Goal: Information Seeking & Learning: Find specific fact

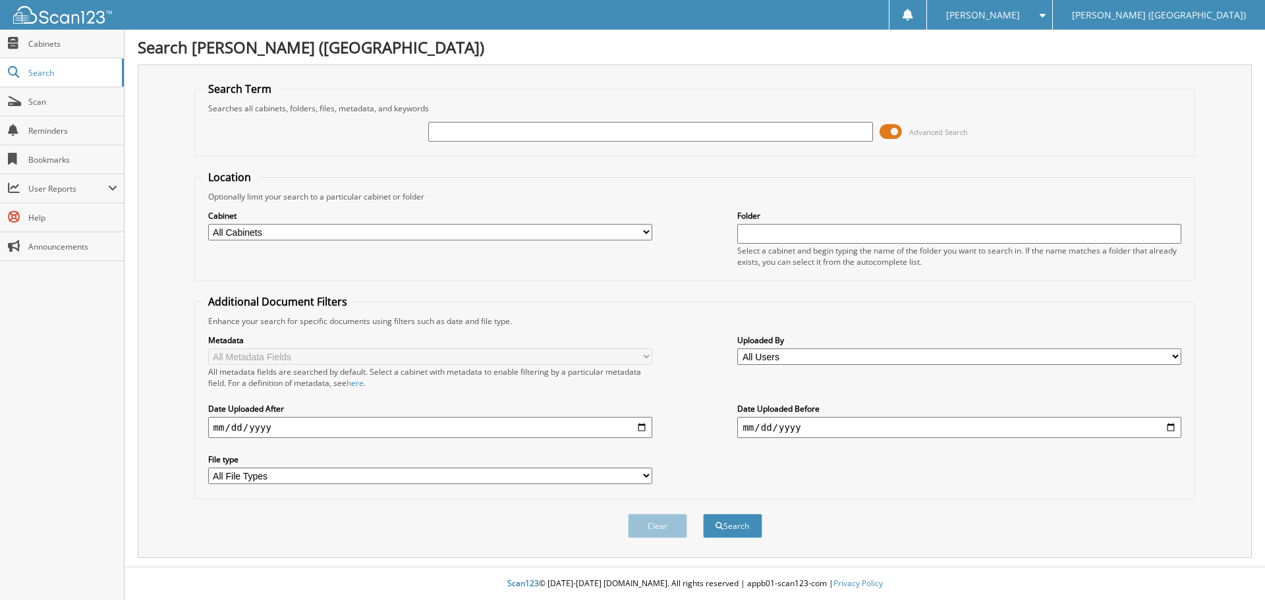
type input "n"
type input "NOLAN"
click at [703, 514] on button "Search" at bounding box center [732, 526] width 59 height 24
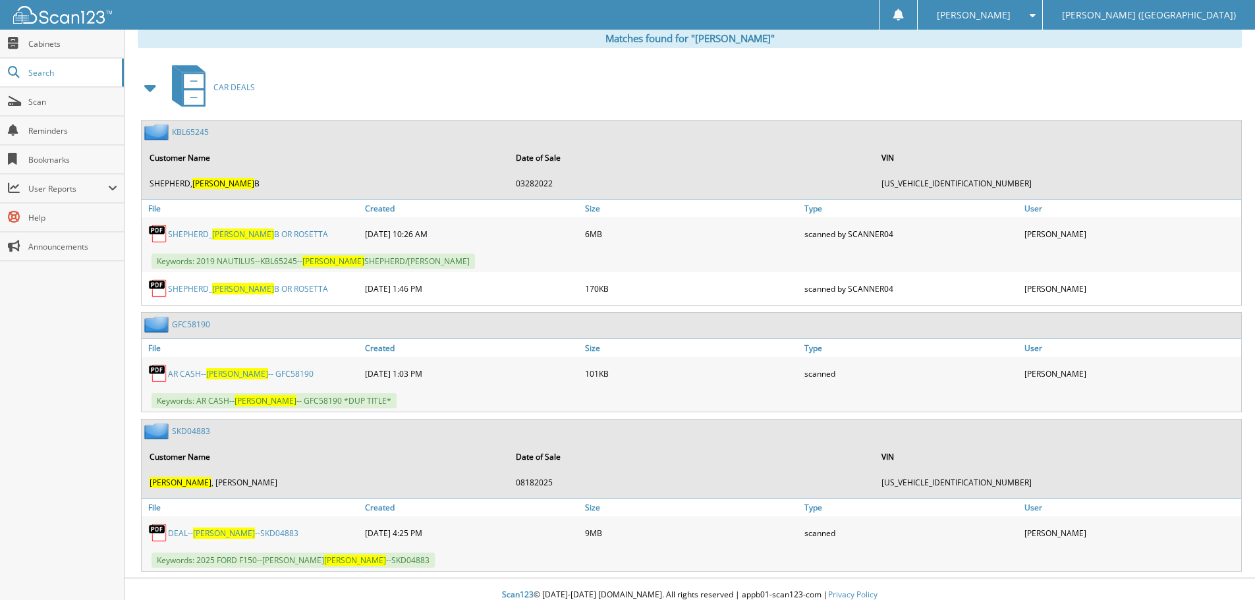
scroll to position [561, 0]
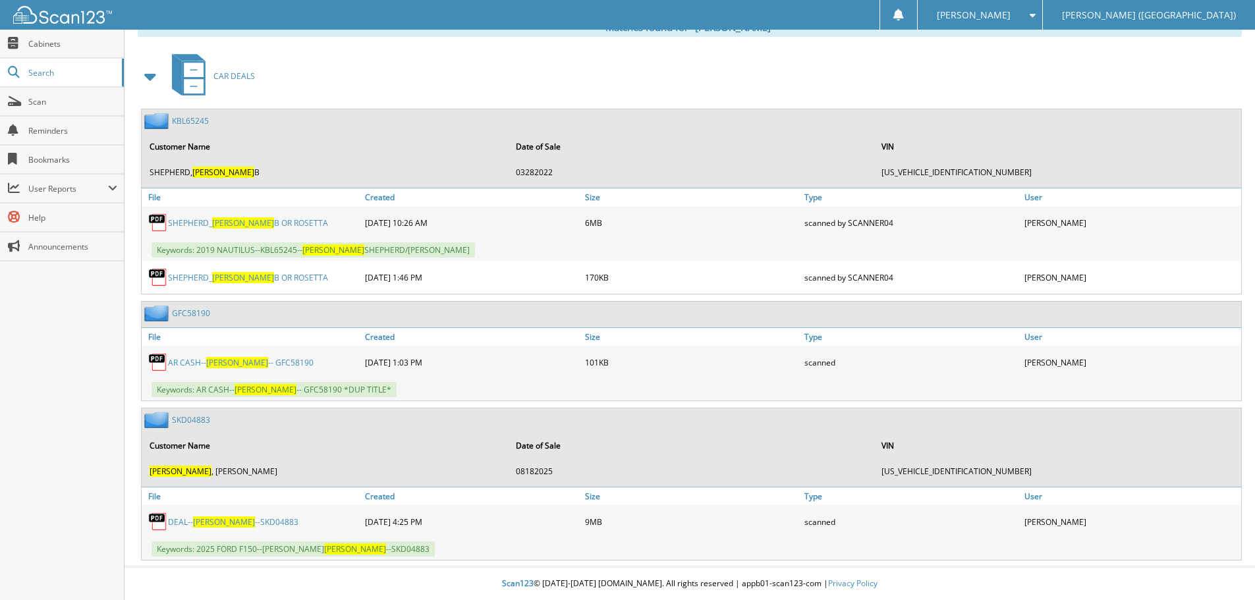
click at [221, 529] on div "DEAL-- NOLAN --SKD04883" at bounding box center [252, 522] width 220 height 26
drag, startPoint x: 186, startPoint y: 312, endPoint x: 199, endPoint y: 310, distance: 12.7
click at [186, 312] on link "GFC58190" at bounding box center [191, 313] width 38 height 11
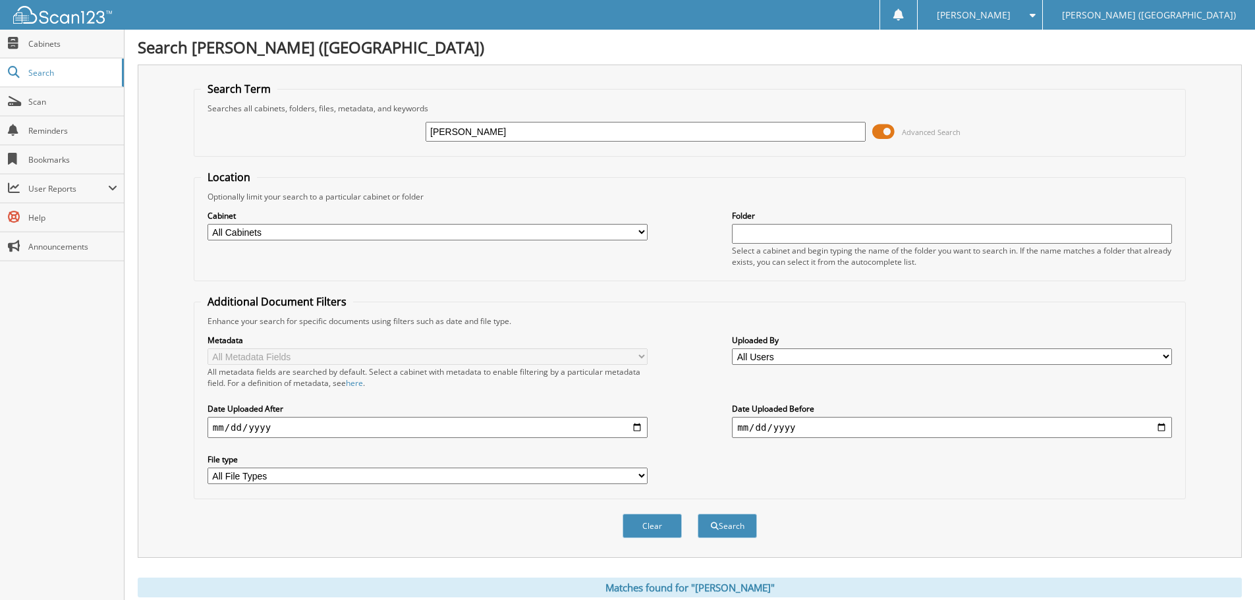
scroll to position [561, 0]
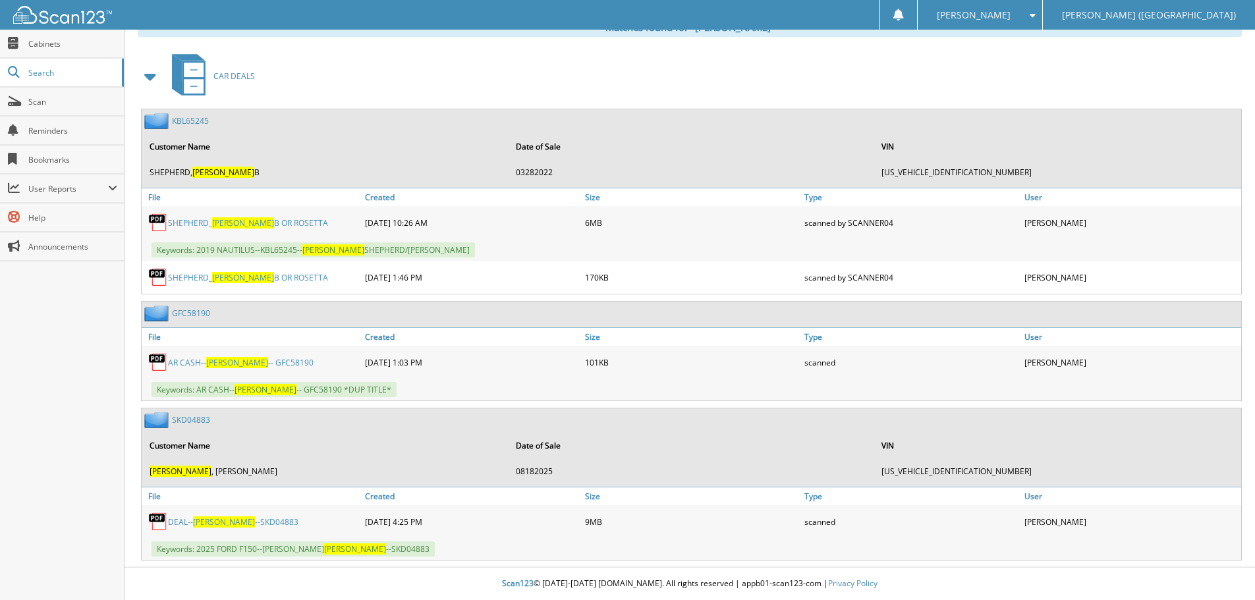
click at [194, 511] on div "DEAL-- [PERSON_NAME] --SKD04883" at bounding box center [252, 522] width 220 height 26
click at [196, 518] on span "[PERSON_NAME]" at bounding box center [224, 522] width 62 height 11
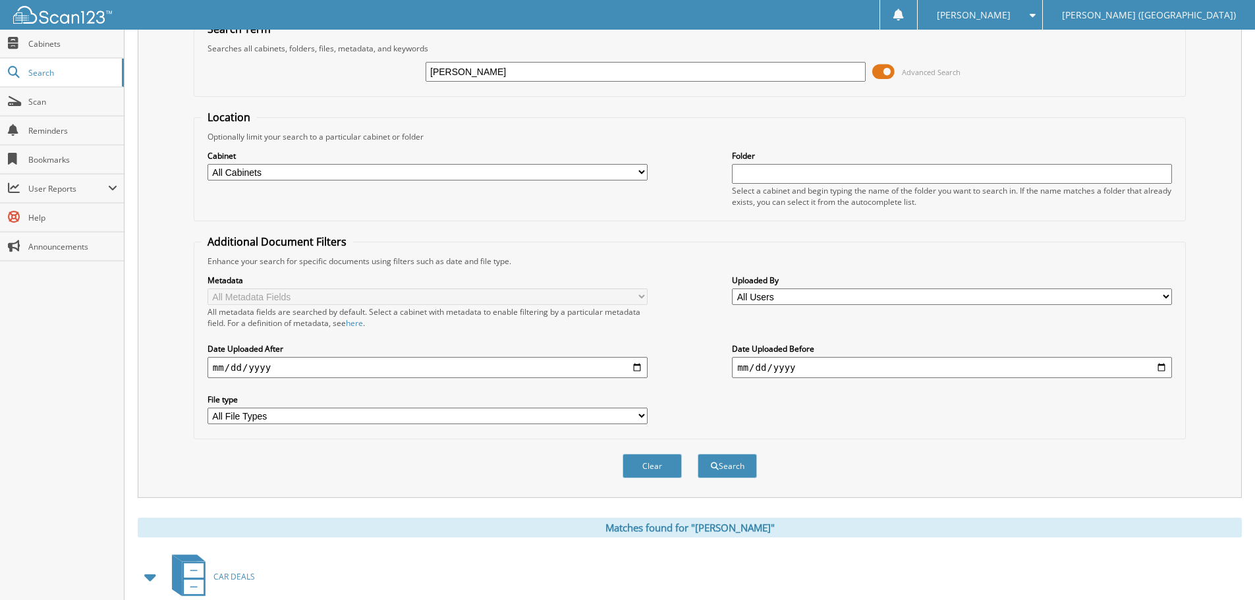
scroll to position [0, 0]
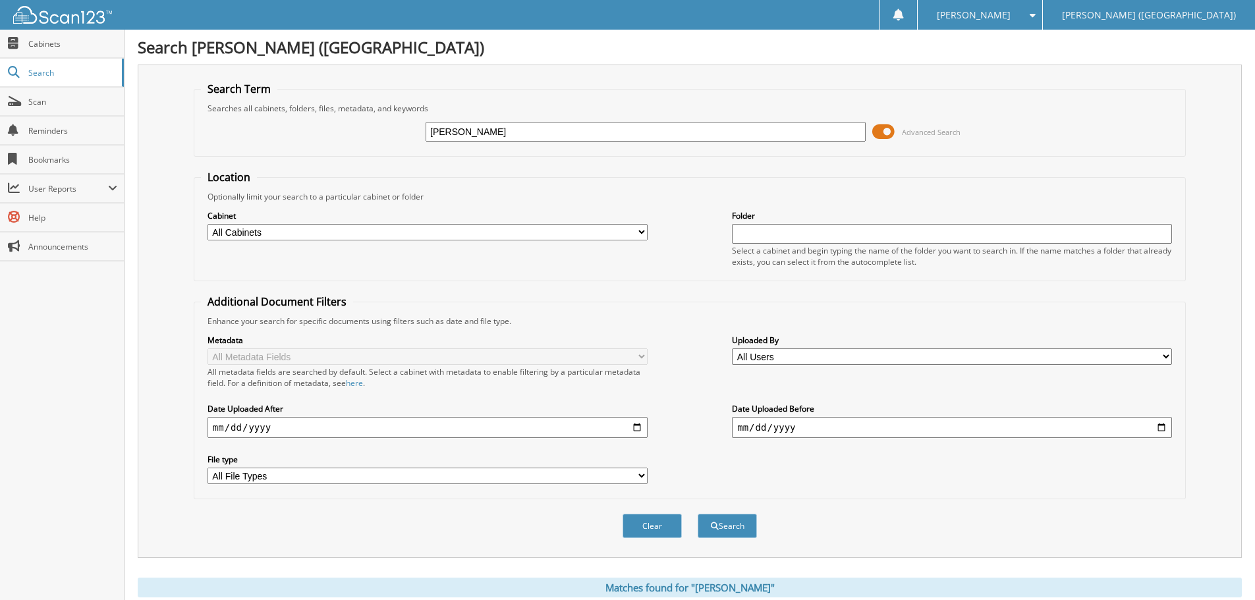
drag, startPoint x: 550, startPoint y: 135, endPoint x: 207, endPoint y: 136, distance: 343.3
click at [207, 136] on div "[PERSON_NAME] Advanced Search" at bounding box center [690, 132] width 978 height 36
type input "GFC58190"
click at [698, 514] on button "Search" at bounding box center [727, 526] width 59 height 24
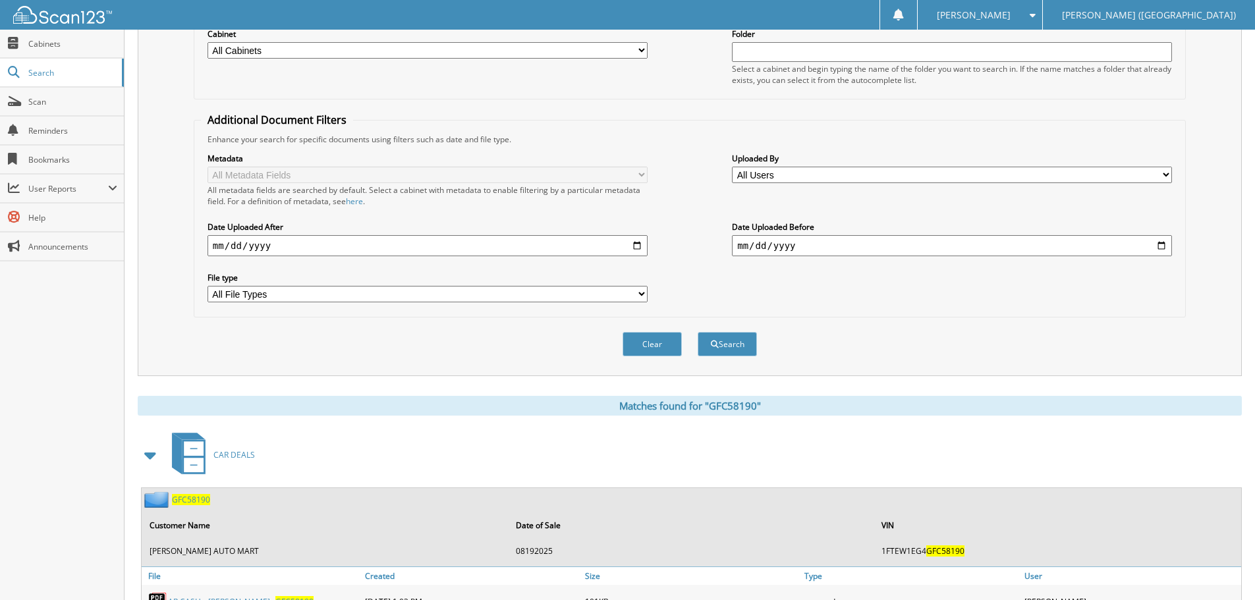
scroll to position [317, 0]
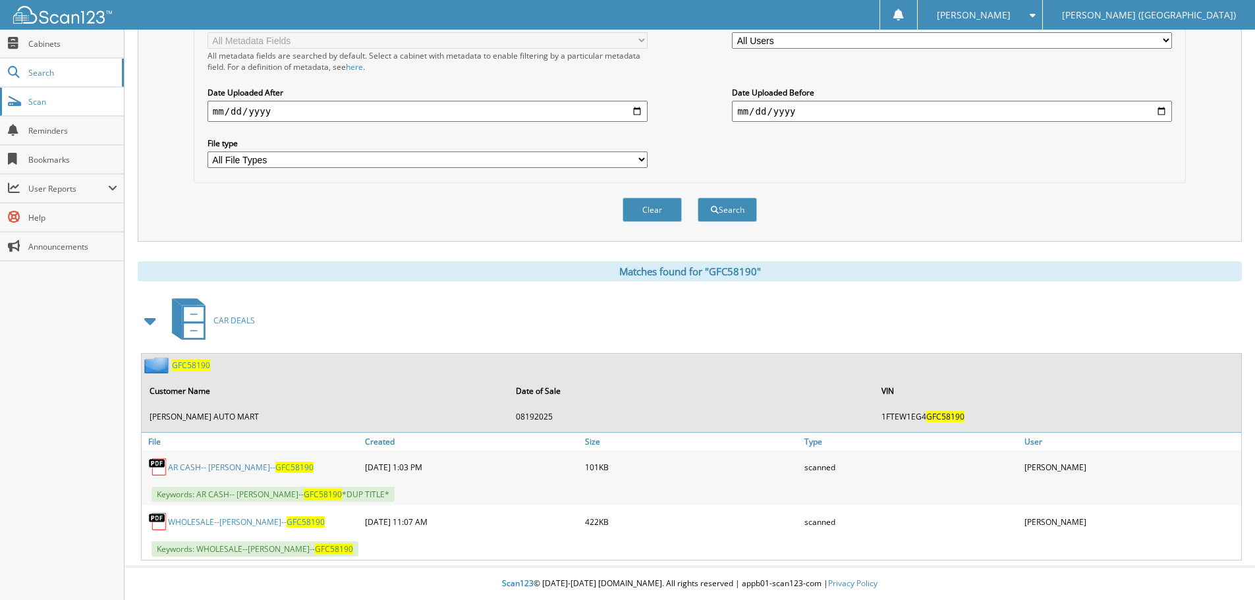
click at [76, 107] on link "Scan" at bounding box center [62, 102] width 124 height 28
